Goal: Transaction & Acquisition: Purchase product/service

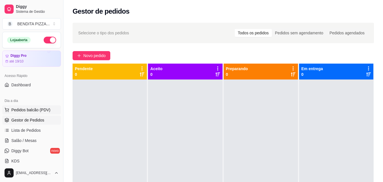
click at [40, 111] on span "Pedidos balcão (PDV)" at bounding box center [30, 110] width 39 height 6
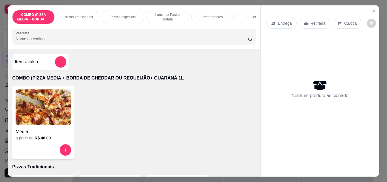
click at [67, 16] on p "Pizzas Tradicionais" at bounding box center [78, 17] width 29 height 5
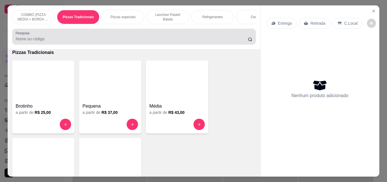
scroll to position [15, 0]
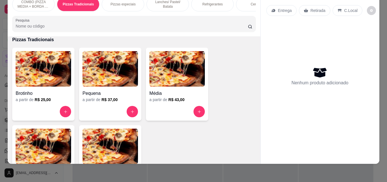
click at [49, 144] on img at bounding box center [44, 145] width 56 height 35
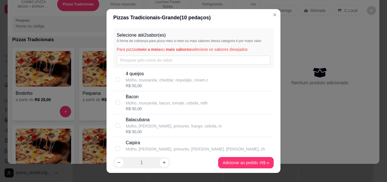
click at [156, 55] on div "Selecione até 2 sabor(es) A forma de cobrança para pizza meio a meio ou mais sa…" at bounding box center [193, 48] width 161 height 40
click at [160, 81] on p "Molho, mussarela, cheddar, requeijão, cream c" at bounding box center [167, 80] width 82 height 6
checkbox input "true"
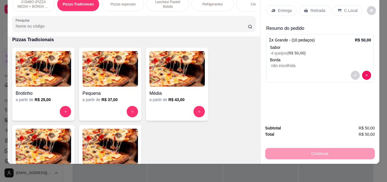
click at [273, 5] on div "Entrega" at bounding box center [281, 10] width 30 height 11
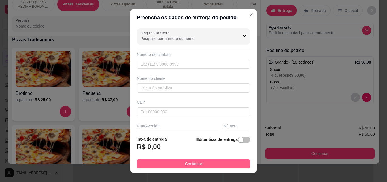
click at [230, 166] on button "Continuar" at bounding box center [193, 163] width 113 height 9
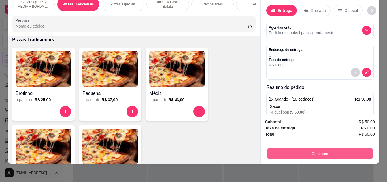
click at [295, 150] on button "Continuar" at bounding box center [320, 153] width 106 height 11
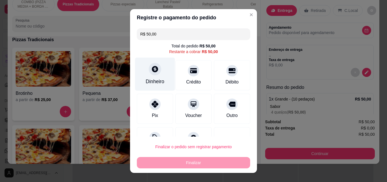
click at [151, 79] on div "Dinheiro" at bounding box center [155, 81] width 19 height 7
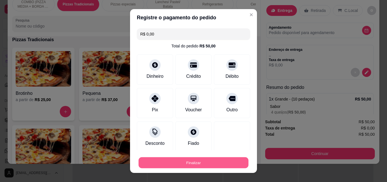
click at [229, 160] on button "Finalizar" at bounding box center [194, 162] width 110 height 11
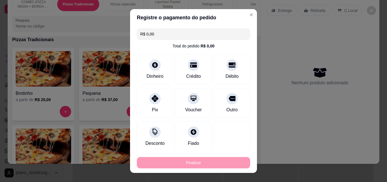
type input "-R$ 50,00"
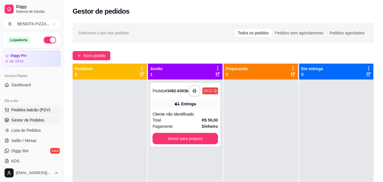
click at [37, 108] on span "Pedidos balcão (PDV)" at bounding box center [30, 110] width 39 height 6
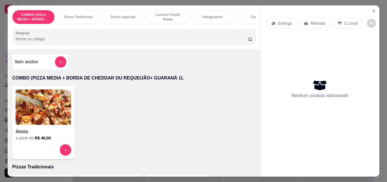
click at [72, 16] on p "Pizzas Tradicionais" at bounding box center [78, 17] width 29 height 5
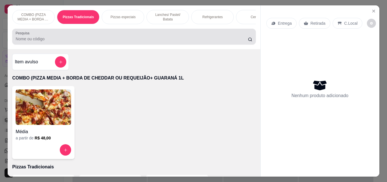
scroll to position [15, 0]
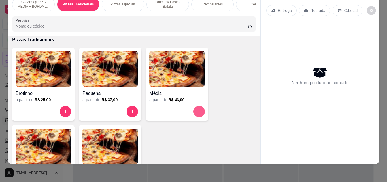
click at [198, 111] on icon "increase-product-quantity" at bounding box center [199, 111] width 4 height 4
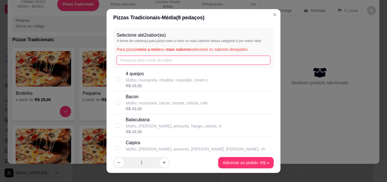
click at [190, 61] on input "text" at bounding box center [194, 60] width 154 height 9
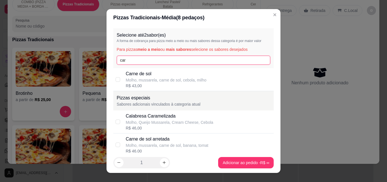
type input "car"
click at [176, 77] on p "Molho, mussarela, carne de sol, cebola, milho" at bounding box center [166, 80] width 81 height 6
checkbox input "true"
click at [171, 64] on input "car" at bounding box center [194, 60] width 154 height 9
type input "c"
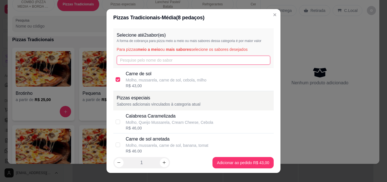
click at [167, 58] on input "text" at bounding box center [194, 60] width 154 height 9
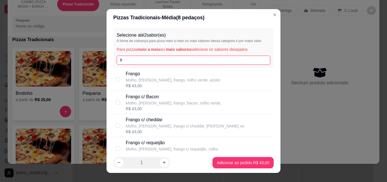
type input "fr"
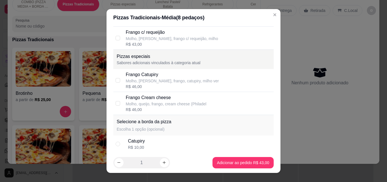
click at [198, 90] on div "Frango Catupiry Molho, [PERSON_NAME], frango, catupiry, milho ver R$ 46,00" at bounding box center [193, 80] width 161 height 23
checkbox input "true"
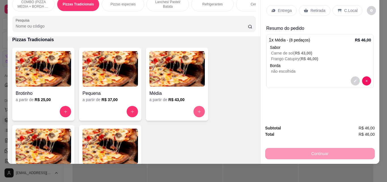
click at [200, 109] on button "increase-product-quantity" at bounding box center [199, 111] width 11 height 11
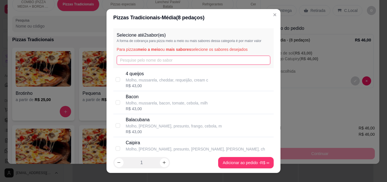
click at [189, 58] on input "text" at bounding box center [194, 60] width 154 height 9
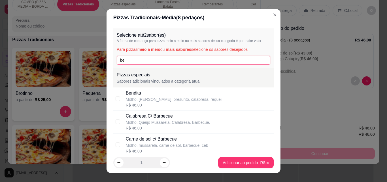
type input "be"
click at [168, 99] on div "Molho, [PERSON_NAME], presunto, calabresa, requei" at bounding box center [174, 99] width 96 height 6
checkbox input "true"
click at [161, 64] on input "be" at bounding box center [194, 60] width 154 height 9
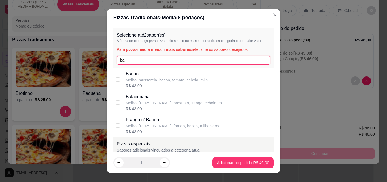
type input "ba"
click at [156, 99] on p "Balacubana" at bounding box center [174, 96] width 96 height 7
checkbox input "true"
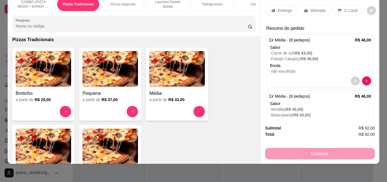
click at [217, 2] on p "Refrigerantes" at bounding box center [212, 4] width 20 height 5
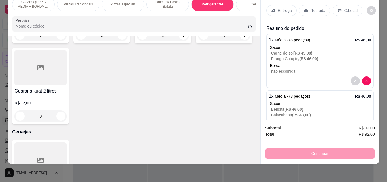
scroll to position [983, 0]
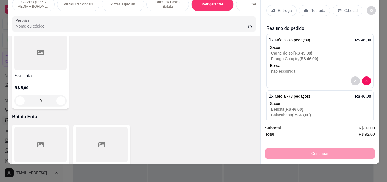
type input "1"
click at [279, 8] on p "Entrega" at bounding box center [285, 11] width 14 height 6
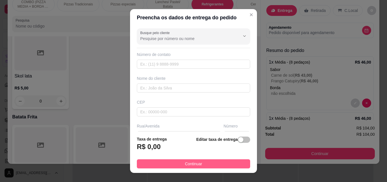
click at [229, 166] on button "Continuar" at bounding box center [193, 163] width 113 height 9
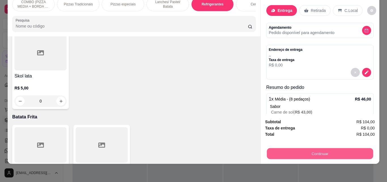
click at [346, 150] on button "Continuar" at bounding box center [320, 153] width 106 height 11
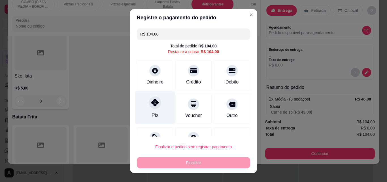
click at [156, 102] on div at bounding box center [155, 102] width 12 height 12
type input "R$ 0,00"
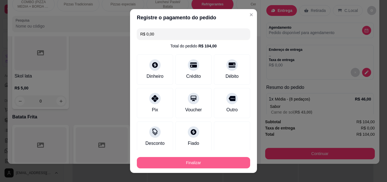
click at [184, 163] on button "Finalizar" at bounding box center [193, 162] width 113 height 11
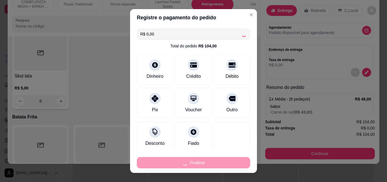
type input "0"
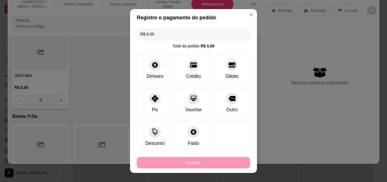
type input "-R$ 104,00"
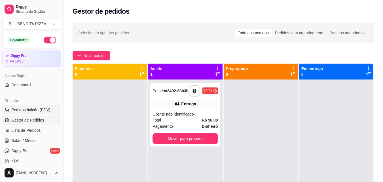
click at [21, 110] on span "Pedidos balcão (PDV)" at bounding box center [30, 110] width 39 height 6
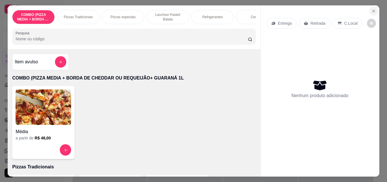
click at [373, 10] on icon "Close" at bounding box center [374, 11] width 5 height 5
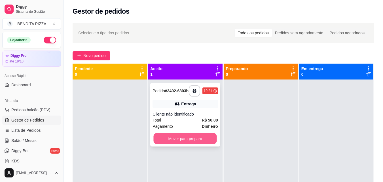
click at [182, 138] on button "Mover para preparo" at bounding box center [185, 138] width 63 height 11
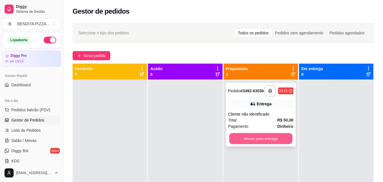
click at [264, 139] on button "Mover para entrega" at bounding box center [260, 138] width 63 height 11
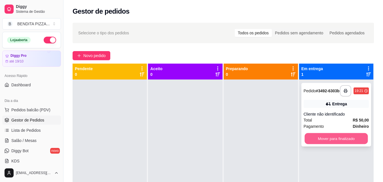
click at [323, 137] on button "Mover para finalizado" at bounding box center [335, 138] width 63 height 11
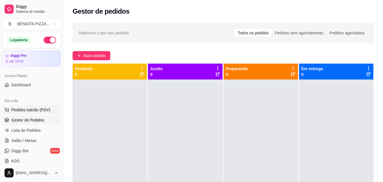
click at [19, 110] on span "Pedidos balcão (PDV)" at bounding box center [30, 110] width 39 height 6
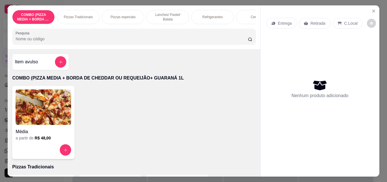
click at [71, 12] on div "Pizzas Tradicionais" at bounding box center [78, 17] width 43 height 14
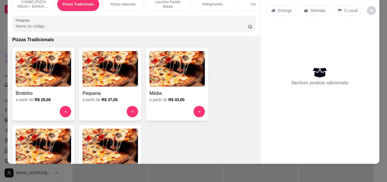
click at [100, 144] on img at bounding box center [110, 145] width 56 height 35
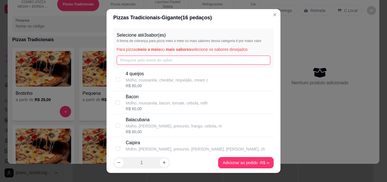
click at [143, 62] on input "text" at bounding box center [194, 60] width 154 height 9
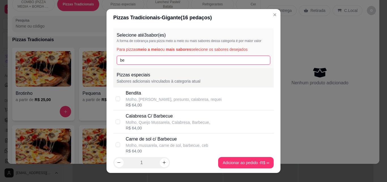
type input "be"
click at [153, 96] on div "Bendita" at bounding box center [174, 93] width 96 height 7
checkbox input "true"
click at [139, 63] on input "be" at bounding box center [194, 60] width 154 height 9
type input "b"
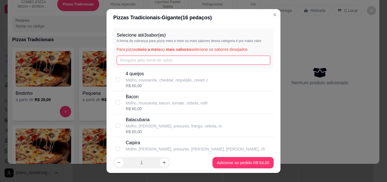
click at [244, 60] on input "text" at bounding box center [194, 60] width 154 height 9
type input "be"
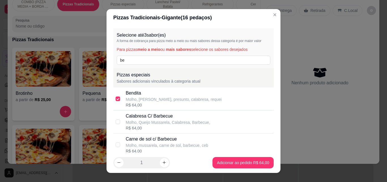
click at [153, 96] on div "Molho, [PERSON_NAME], presunto, calabresa, requei" at bounding box center [174, 99] width 96 height 6
checkbox input "false"
click at [142, 64] on input "be" at bounding box center [194, 60] width 154 height 9
type input "b"
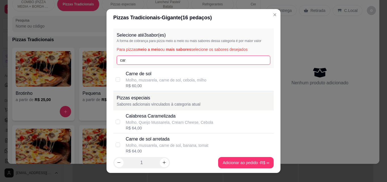
type input "car"
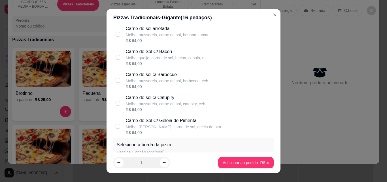
click at [181, 78] on div "Molho, mussarela, carne de sol, barbecue, ceb" at bounding box center [167, 81] width 82 height 6
checkbox input "true"
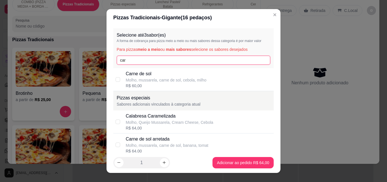
click at [241, 64] on input "car" at bounding box center [194, 60] width 154 height 9
type input "c"
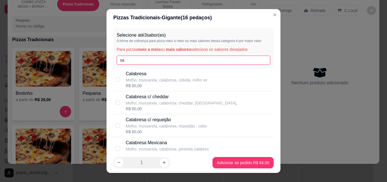
click at [247, 57] on input "sa" at bounding box center [194, 60] width 154 height 9
type input "s"
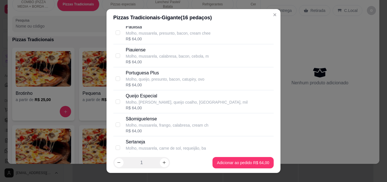
scroll to position [526, 0]
click at [200, 94] on div "Sãomiguelense" at bounding box center [167, 95] width 83 height 7
checkbox input "true"
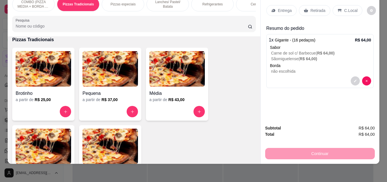
click at [124, 134] on img at bounding box center [110, 145] width 56 height 35
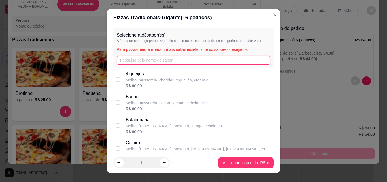
click at [178, 62] on input "text" at bounding box center [194, 60] width 154 height 9
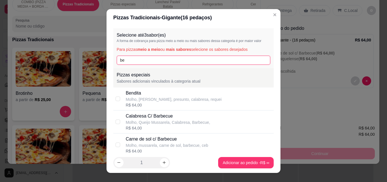
type input "be"
click at [161, 101] on div "Molho, [PERSON_NAME], presunto, calabresa, requei" at bounding box center [174, 99] width 96 height 6
checkbox input "true"
click at [211, 63] on input "be" at bounding box center [194, 60] width 154 height 9
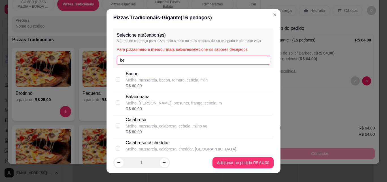
type input "b"
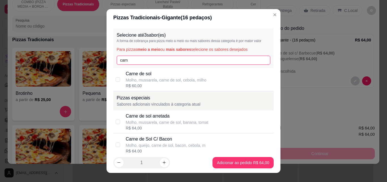
type input "carn"
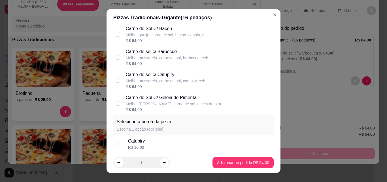
click at [166, 56] on div "Molho, mussarela, carne de sol, barbecue, ceb" at bounding box center [167, 58] width 82 height 6
checkbox input "true"
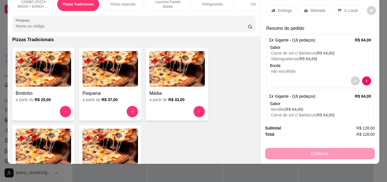
click at [275, 5] on div "Entrega" at bounding box center [281, 10] width 30 height 11
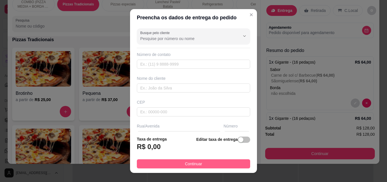
click at [214, 162] on button "Continuar" at bounding box center [193, 163] width 113 height 9
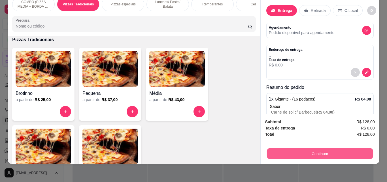
click at [299, 151] on button "Continuar" at bounding box center [320, 153] width 106 height 11
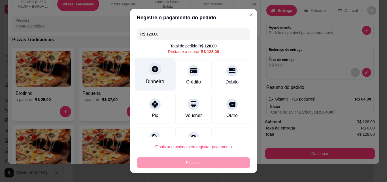
click at [151, 84] on div "Dinheiro" at bounding box center [155, 81] width 19 height 7
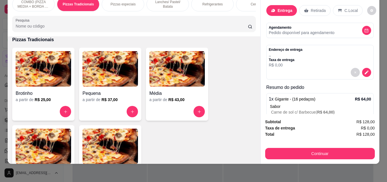
scroll to position [0, 0]
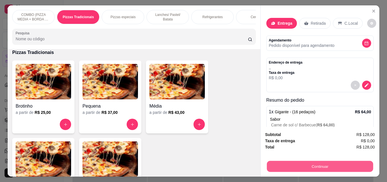
click at [363, 167] on button "Continuar" at bounding box center [320, 165] width 106 height 11
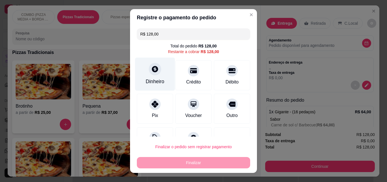
click at [137, 73] on div "Dinheiro" at bounding box center [155, 74] width 40 height 33
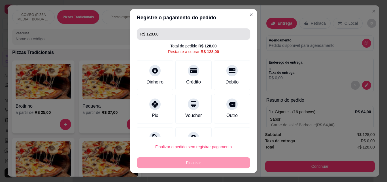
click at [174, 35] on input "R$ 128,00" at bounding box center [193, 33] width 107 height 11
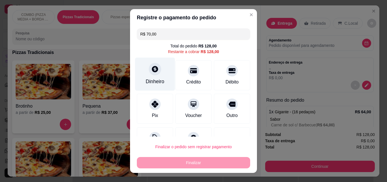
click at [152, 71] on icon at bounding box center [155, 69] width 6 height 6
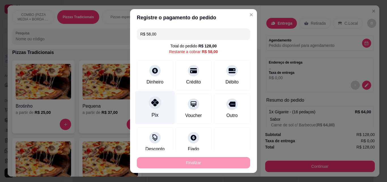
click at [156, 105] on div at bounding box center [155, 102] width 12 height 12
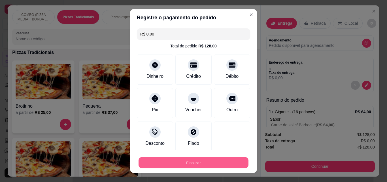
click at [214, 165] on button "Finalizar" at bounding box center [194, 162] width 110 height 11
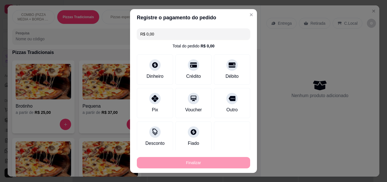
type input "-R$ 128,00"
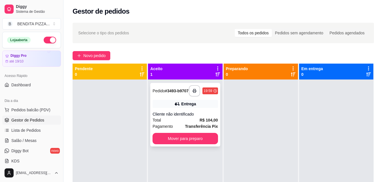
click at [205, 125] on div "**********" at bounding box center [185, 115] width 70 height 64
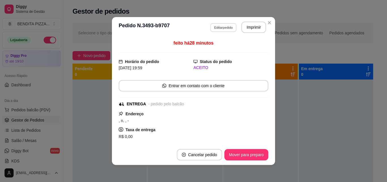
click at [230, 27] on button "Editar pedido" at bounding box center [223, 27] width 26 height 9
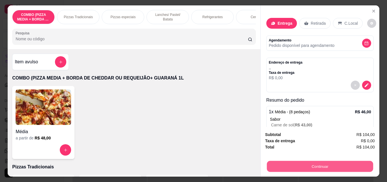
click at [285, 160] on button "Continuar" at bounding box center [320, 165] width 106 height 11
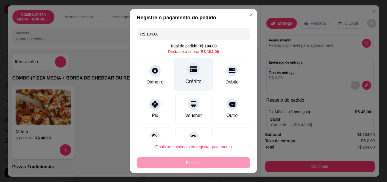
click at [195, 77] on div "Crédito" at bounding box center [194, 74] width 40 height 33
type input "R$ 0,00"
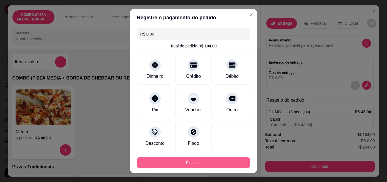
click at [213, 157] on div "Finalizar" at bounding box center [193, 162] width 113 height 11
click at [224, 162] on button "Finalizar" at bounding box center [193, 162] width 113 height 11
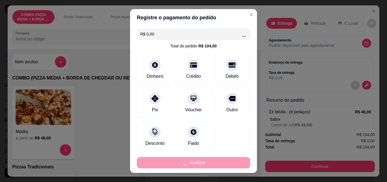
type input "0"
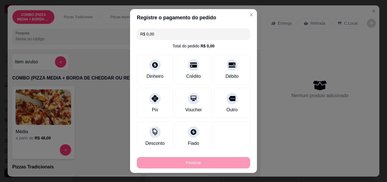
type input "-R$ 104,00"
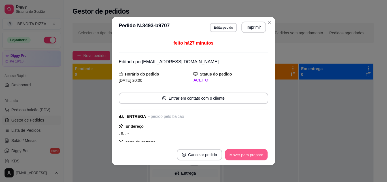
click at [244, 152] on button "Mover para preparo" at bounding box center [246, 154] width 43 height 11
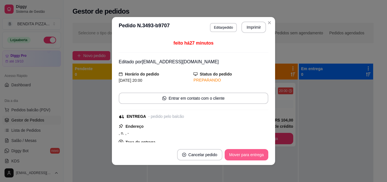
click at [244, 152] on button "Mover para entrega" at bounding box center [247, 154] width 44 height 11
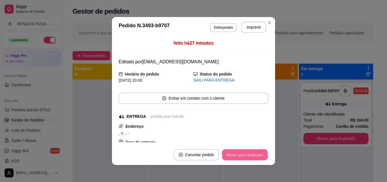
click at [244, 152] on button "Mover para finalizado" at bounding box center [245, 154] width 46 height 11
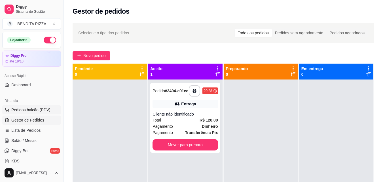
click at [26, 108] on span "Pedidos balcão (PDV)" at bounding box center [30, 110] width 39 height 6
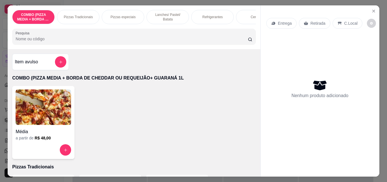
click at [42, 139] on h6 "R$ 48,00" at bounding box center [43, 138] width 16 height 6
click at [372, 9] on icon "Close" at bounding box center [374, 11] width 5 height 5
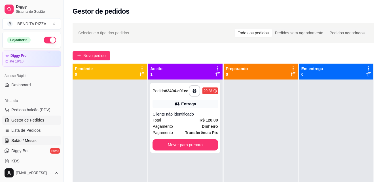
click at [24, 137] on link "Salão / Mesas" at bounding box center [31, 140] width 59 height 9
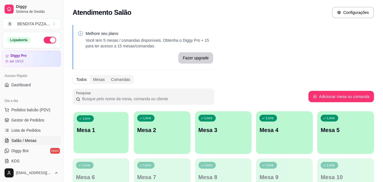
click at [108, 141] on div "Livre Mesa 1" at bounding box center [100, 129] width 55 height 35
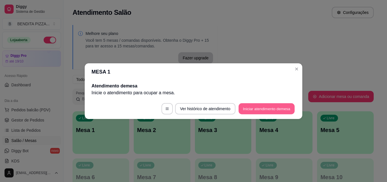
click at [278, 107] on button "Iniciar atendimento de mesa" at bounding box center [267, 108] width 56 height 11
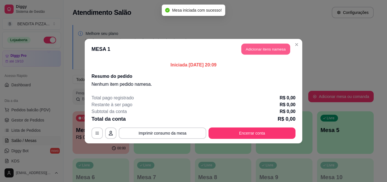
click at [262, 50] on button "Adicionar itens na mesa" at bounding box center [266, 48] width 49 height 11
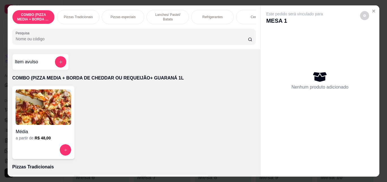
click at [73, 16] on p "Pizzas Tradicionais" at bounding box center [78, 17] width 29 height 5
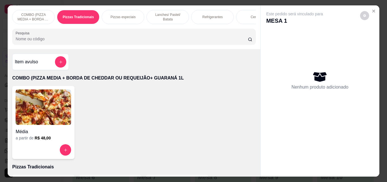
scroll to position [15, 0]
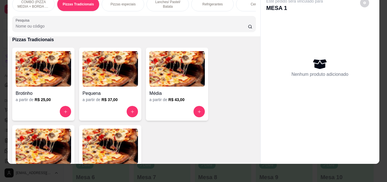
click at [43, 139] on img at bounding box center [44, 145] width 56 height 35
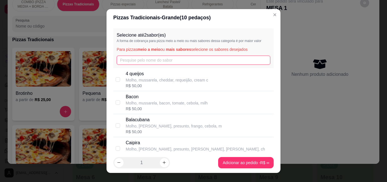
click at [171, 64] on input "text" at bounding box center [194, 60] width 154 height 9
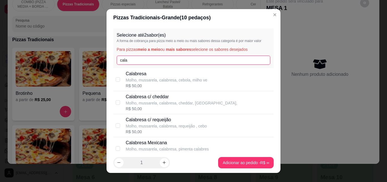
type input "cala"
click at [164, 79] on p "Molho, mussarela, calabresa, cebola, milho ve" at bounding box center [167, 80] width 82 height 6
checkbox input "true"
click at [153, 62] on input "cala" at bounding box center [194, 60] width 154 height 9
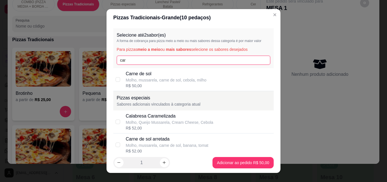
type input "car"
click at [152, 75] on p "Carne de sol" at bounding box center [166, 73] width 81 height 7
checkbox input "true"
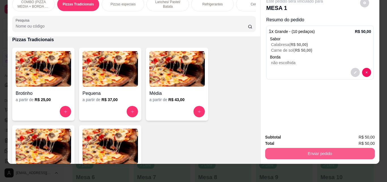
click at [302, 148] on button "Enviar pedido" at bounding box center [320, 153] width 110 height 11
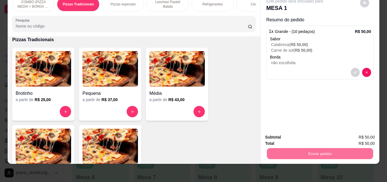
click at [311, 133] on button "Registrar cliente" at bounding box center [322, 135] width 36 height 10
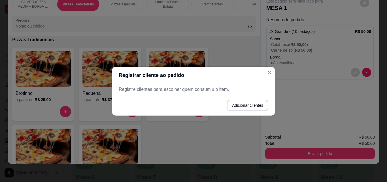
click at [274, 68] on header "Registrar cliente ao pedido" at bounding box center [193, 75] width 163 height 17
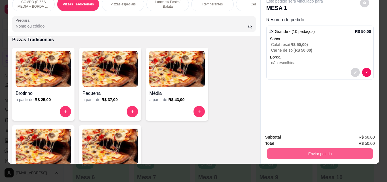
click at [311, 152] on button "Enviar pedido" at bounding box center [320, 153] width 106 height 11
click at [363, 134] on button "Enviar pedido" at bounding box center [360, 135] width 32 height 11
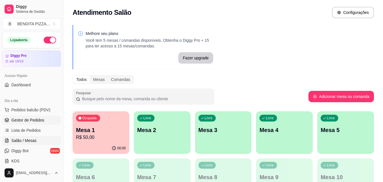
click at [35, 120] on span "Gestor de Pedidos" at bounding box center [27, 120] width 33 height 6
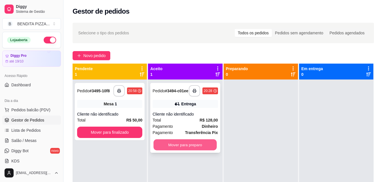
click at [177, 145] on button "Mover para preparo" at bounding box center [185, 144] width 63 height 11
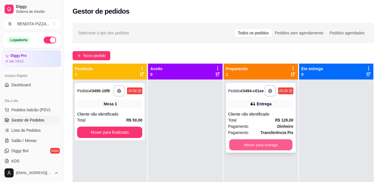
click at [248, 146] on button "Mover para entrega" at bounding box center [260, 144] width 63 height 11
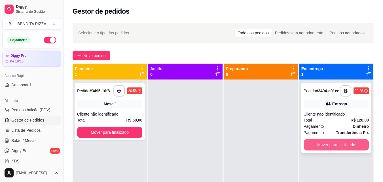
click at [316, 144] on button "Mover para finalizado" at bounding box center [336, 144] width 65 height 11
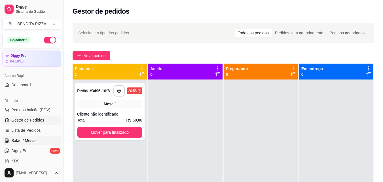
click at [40, 137] on link "Salão / Mesas" at bounding box center [31, 140] width 59 height 9
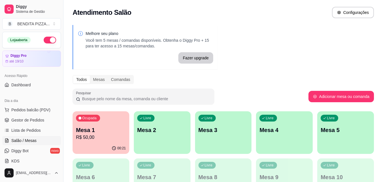
click at [86, 142] on div "Ocupada Mesa 1 R$ 50,00" at bounding box center [101, 126] width 57 height 31
click at [108, 126] on p "Mesa 1" at bounding box center [101, 130] width 50 height 8
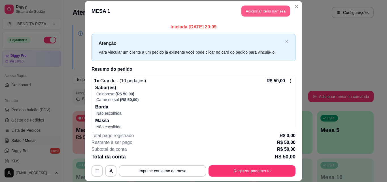
click at [251, 10] on button "Adicionar itens na mesa" at bounding box center [266, 11] width 49 height 11
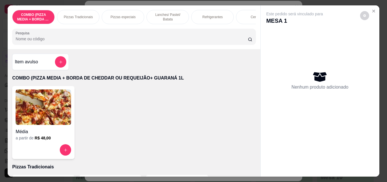
click at [205, 11] on div "Refrigerantes" at bounding box center [212, 17] width 43 height 14
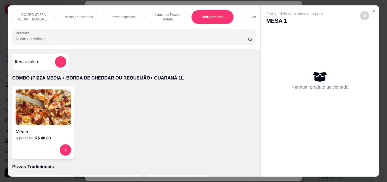
scroll to position [15, 0]
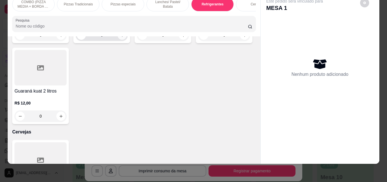
click at [120, 37] on icon "increase-product-quantity" at bounding box center [122, 35] width 4 height 4
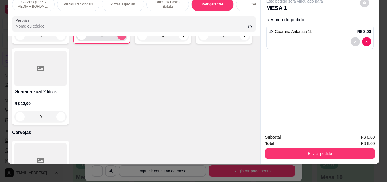
click at [120, 38] on icon "increase-product-quantity" at bounding box center [122, 35] width 4 height 4
type input "2"
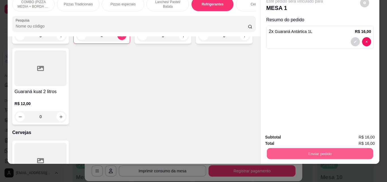
click at [312, 148] on button "Enviar pedido" at bounding box center [320, 153] width 106 height 11
click at [359, 133] on button "Enviar pedido" at bounding box center [360, 135] width 32 height 11
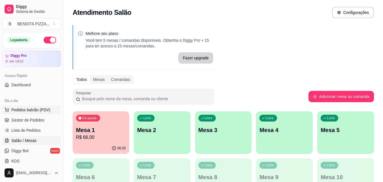
click at [26, 113] on button "Pedidos balcão (PDV)" at bounding box center [31, 109] width 59 height 9
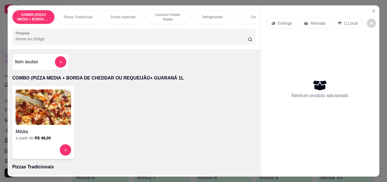
click at [71, 15] on p "Pizzas Tradicionais" at bounding box center [78, 17] width 29 height 5
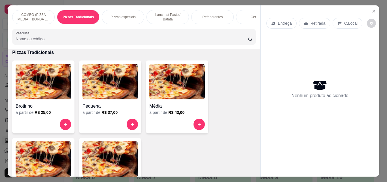
scroll to position [15, 0]
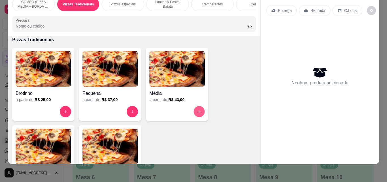
click at [194, 111] on button "increase-product-quantity" at bounding box center [199, 111] width 11 height 11
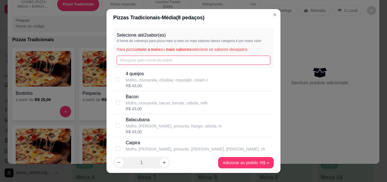
click at [179, 56] on input "text" at bounding box center [194, 60] width 154 height 9
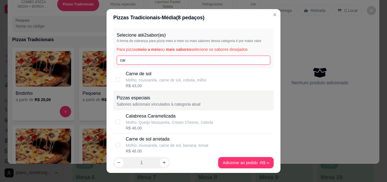
type input "car"
click at [172, 77] on p "Carne de sol" at bounding box center [166, 73] width 81 height 7
checkbox input "true"
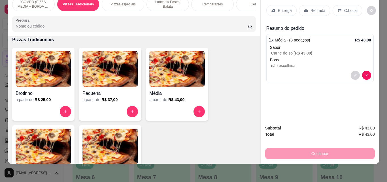
click at [280, 8] on p "Entrega" at bounding box center [285, 11] width 14 height 6
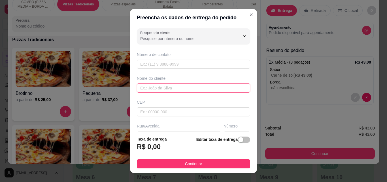
click at [204, 88] on input "text" at bounding box center [193, 87] width 113 height 9
type input "a"
click at [153, 83] on div "Nome do cliente a" at bounding box center [194, 83] width 116 height 17
click at [150, 88] on input "a" at bounding box center [193, 87] width 113 height 9
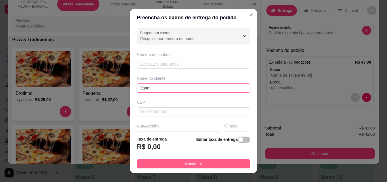
type input "Zane"
click at [204, 159] on button "Continuar" at bounding box center [193, 163] width 113 height 9
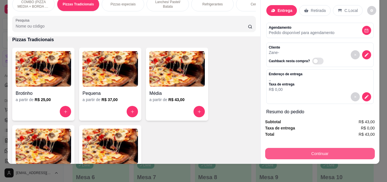
click at [304, 153] on button "Continuar" at bounding box center [320, 153] width 110 height 11
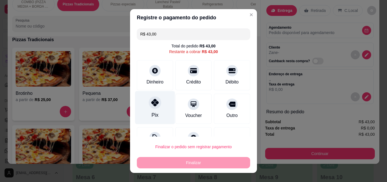
click at [156, 109] on div "Pix" at bounding box center [155, 107] width 40 height 33
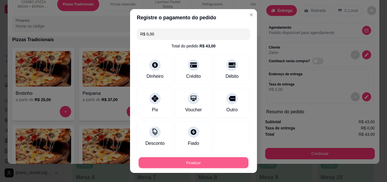
click at [191, 162] on button "Finalizar" at bounding box center [194, 162] width 110 height 11
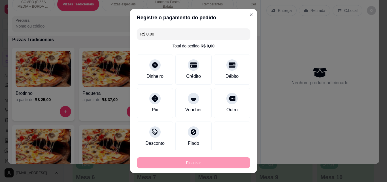
type input "-R$ 43,00"
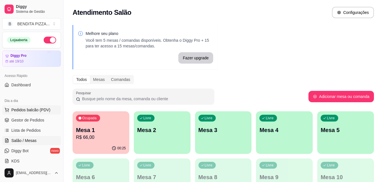
click at [54, 111] on button "Pedidos balcão (PDV)" at bounding box center [31, 109] width 59 height 9
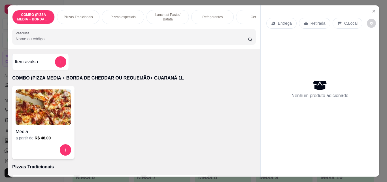
click at [86, 10] on div "Pizzas Tradicionais" at bounding box center [78, 17] width 43 height 14
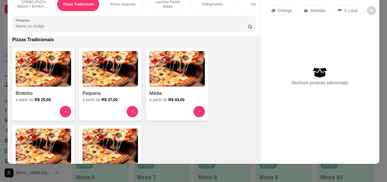
click at [49, 150] on img at bounding box center [44, 145] width 56 height 35
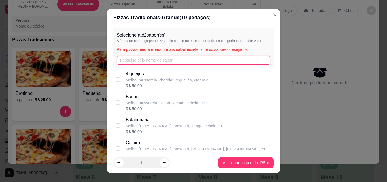
click at [151, 58] on input "text" at bounding box center [194, 60] width 154 height 9
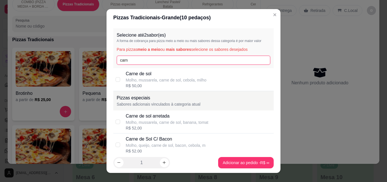
type input "carn"
click at [135, 83] on div "R$ 50,00" at bounding box center [166, 86] width 81 height 6
checkbox input "true"
click at [141, 60] on input "carn" at bounding box center [194, 60] width 154 height 9
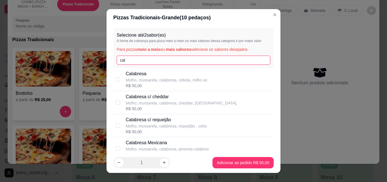
type input "cal"
drag, startPoint x: 139, startPoint y: 75, endPoint x: 210, endPoint y: 101, distance: 75.7
click at [139, 75] on p "Calabresa" at bounding box center [167, 73] width 82 height 7
checkbox input "true"
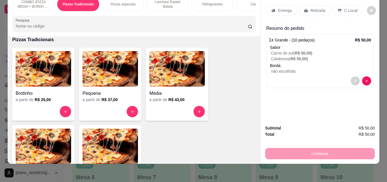
click at [312, 8] on p "Retirada" at bounding box center [318, 11] width 15 height 6
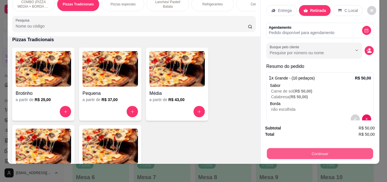
click at [309, 148] on button "Continuar" at bounding box center [320, 153] width 106 height 11
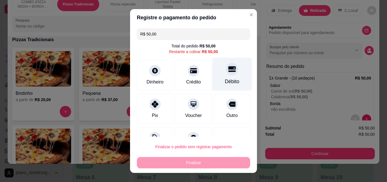
click at [232, 81] on div "Débito" at bounding box center [232, 74] width 40 height 33
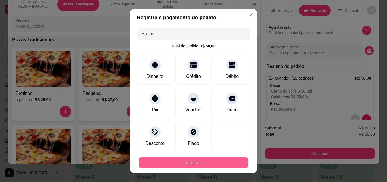
click at [218, 160] on button "Finalizar" at bounding box center [194, 162] width 110 height 11
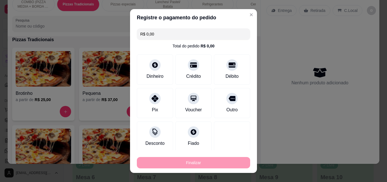
type input "-R$ 50,00"
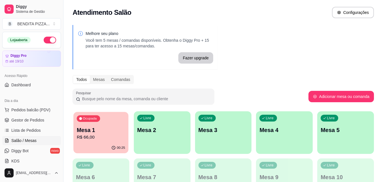
click at [85, 131] on p "Mesa 1" at bounding box center [101, 130] width 48 height 8
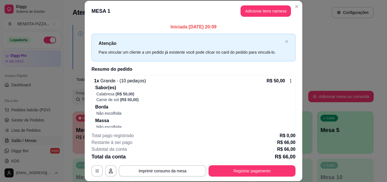
drag, startPoint x: 296, startPoint y: 97, endPoint x: 301, endPoint y: 107, distance: 11.3
click at [301, 107] on div "**********" at bounding box center [193, 91] width 387 height 182
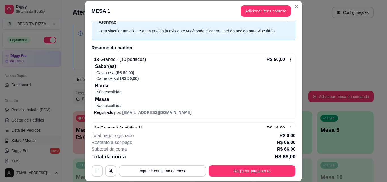
scroll to position [38, 0]
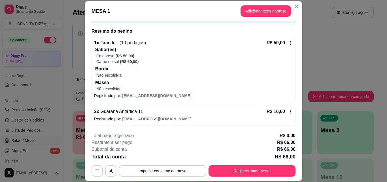
click at [289, 110] on icon at bounding box center [291, 111] width 5 height 5
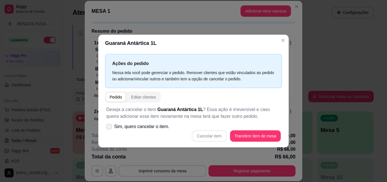
click at [109, 123] on label "Sim, quero cancelar o item." at bounding box center [138, 126] width 68 height 11
click at [109, 127] on input "Sim, quero cancelar o item." at bounding box center [108, 129] width 4 height 4
checkbox input "true"
click at [215, 135] on button "Cancelar item" at bounding box center [209, 135] width 34 height 11
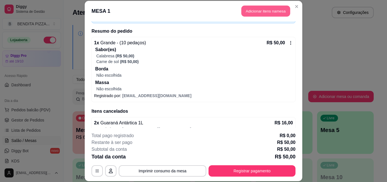
click at [261, 14] on button "Adicionar itens na mesa" at bounding box center [266, 11] width 49 height 11
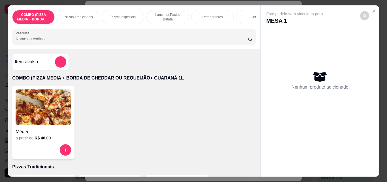
click at [206, 15] on p "Refrigerantes" at bounding box center [212, 17] width 20 height 5
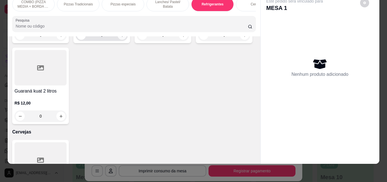
click at [121, 37] on icon "increase-product-quantity" at bounding box center [122, 35] width 4 height 4
type input "1"
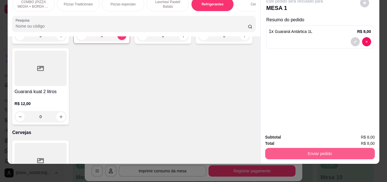
click at [284, 148] on button "Enviar pedido" at bounding box center [320, 153] width 110 height 11
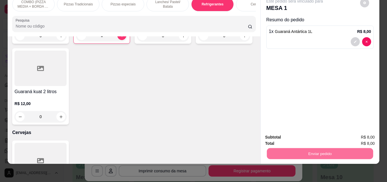
click at [358, 130] on button "Enviar pedido" at bounding box center [360, 135] width 31 height 10
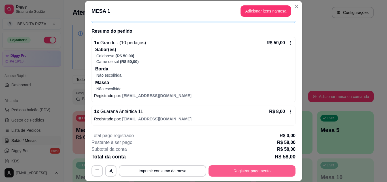
click at [259, 167] on button "Registrar pagamento" at bounding box center [252, 170] width 87 height 11
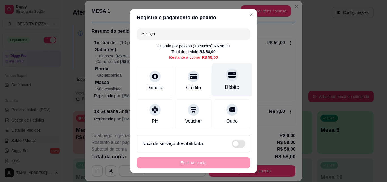
click at [229, 78] on icon at bounding box center [232, 74] width 7 height 7
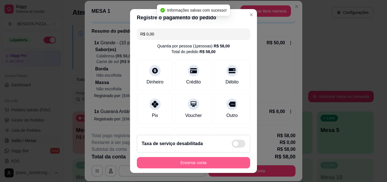
type input "R$ 0,00"
click at [217, 162] on button "Encerrar conta" at bounding box center [194, 162] width 110 height 11
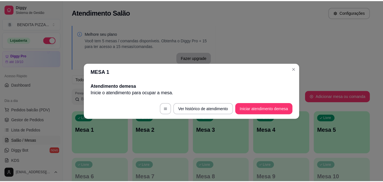
scroll to position [0, 0]
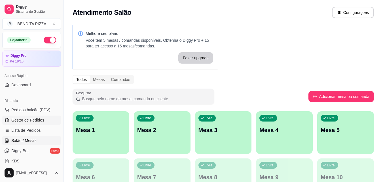
click at [26, 116] on link "Gestor de Pedidos" at bounding box center [31, 119] width 59 height 9
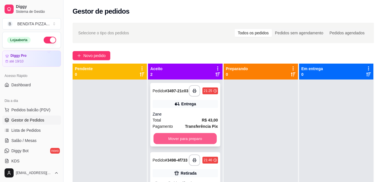
click at [170, 139] on button "Mover para preparo" at bounding box center [185, 138] width 63 height 11
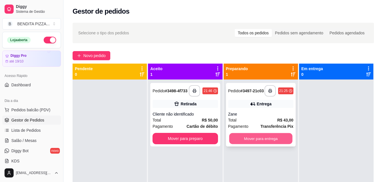
click at [241, 141] on button "Mover para entrega" at bounding box center [260, 138] width 63 height 11
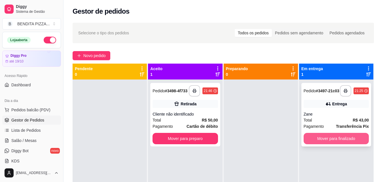
click at [336, 139] on button "Mover para finalizado" at bounding box center [336, 138] width 65 height 11
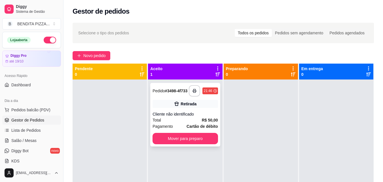
click at [189, 139] on button "Mover para preparo" at bounding box center [185, 138] width 65 height 11
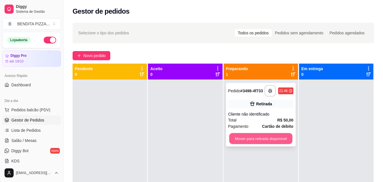
click at [251, 144] on button "Mover para retirada disponível" at bounding box center [260, 138] width 63 height 11
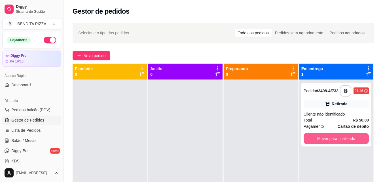
click at [333, 139] on button "Mover para finalizado" at bounding box center [336, 138] width 65 height 11
